Goal: Navigation & Orientation: Find specific page/section

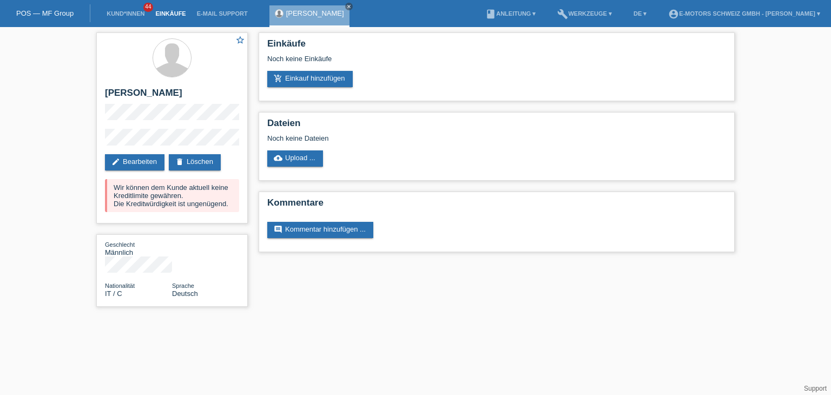
click at [175, 14] on link "Einkäufe" at bounding box center [170, 13] width 41 height 6
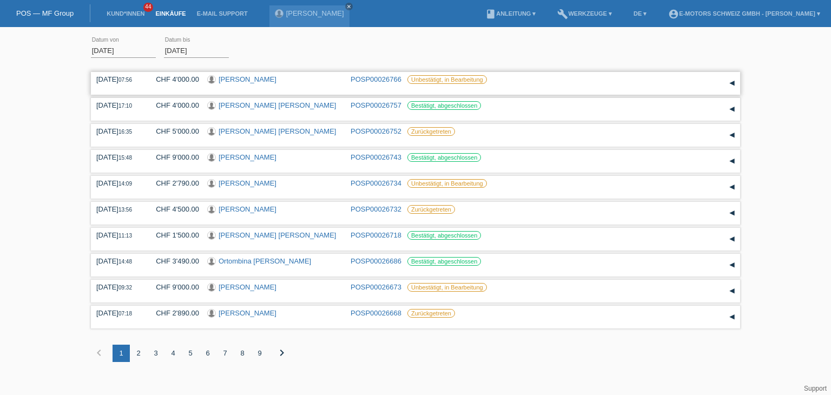
click at [241, 81] on link "[PERSON_NAME]" at bounding box center [248, 79] width 58 height 8
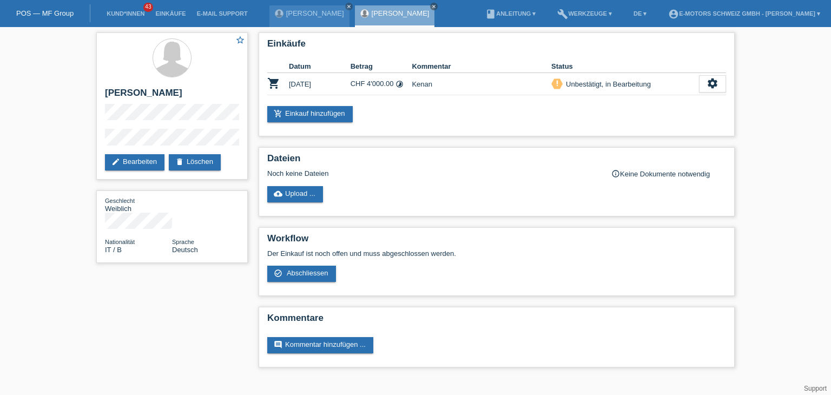
click at [405, 3] on div "Carmine Nappi close Sharon Freres close" at bounding box center [355, 13] width 171 height 27
click at [431, 5] on icon "close" at bounding box center [433, 6] width 5 height 5
click at [346, 4] on icon "close" at bounding box center [348, 6] width 5 height 5
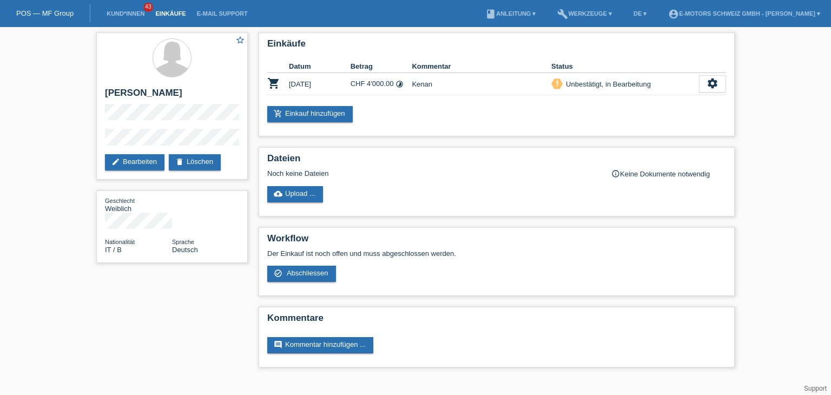
click at [172, 12] on link "Einkäufe" at bounding box center [170, 13] width 41 height 6
